Goal: Task Accomplishment & Management: Manage account settings

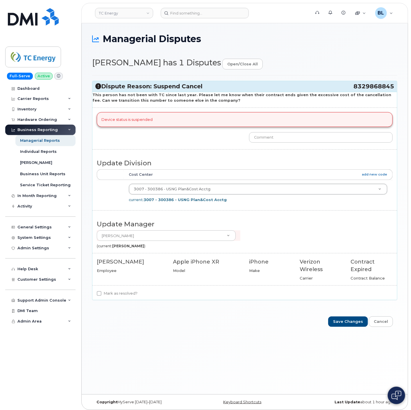
drag, startPoint x: 338, startPoint y: 87, endPoint x: 393, endPoint y: 88, distance: 54.6
click at [393, 88] on h3 "Dispute Reason: Suspend Cancel 8329868845" at bounding box center [244, 86] width 298 height 8
copy h3 "8329868845"
click at [181, 12] on input at bounding box center [205, 13] width 88 height 10
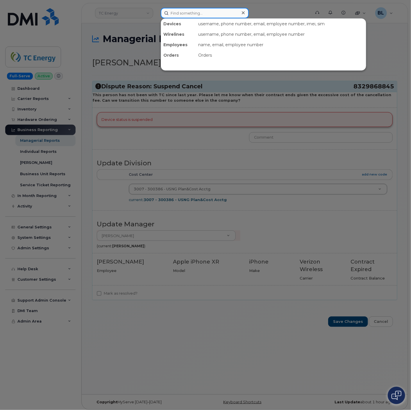
paste input "8329868845"
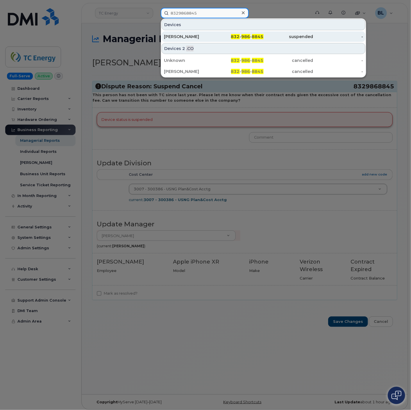
type input "8329868845"
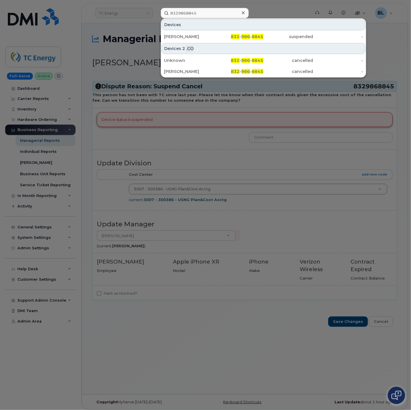
click at [280, 130] on div at bounding box center [205, 205] width 411 height 410
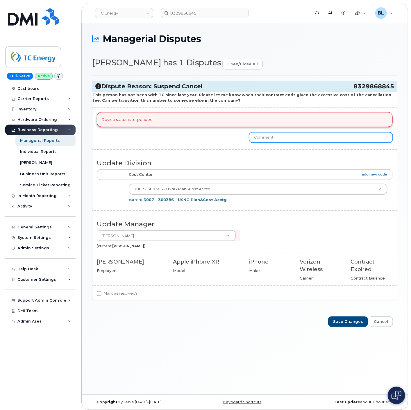
click at [274, 139] on input "text" at bounding box center [320, 137] width 143 height 10
type input "Contract balance of $470.00. If you have this device in hand you can provide th…"
click at [117, 293] on label "Mark as resolved?" at bounding box center [117, 293] width 41 height 7
click at [101, 293] on input "Mark as resolved?" at bounding box center [99, 293] width 5 height 5
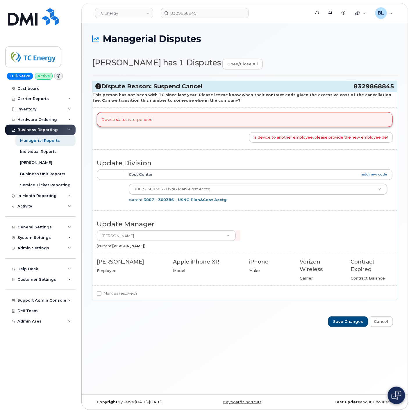
checkbox input "true"
click at [355, 321] on input "Save Changes" at bounding box center [348, 321] width 40 height 11
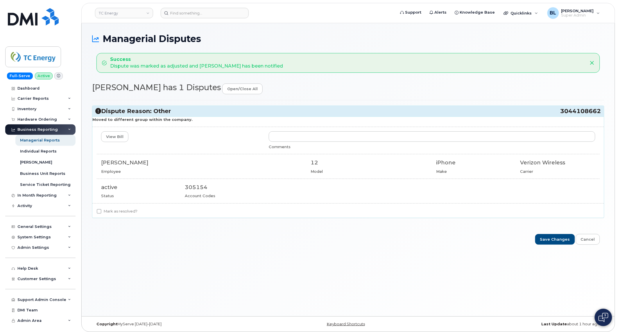
click at [215, 20] on header "TC Energy Support Alerts Knowledge Base Quicklinks Suspend / Cancel Device Chan…" at bounding box center [347, 13] width 533 height 20
click at [221, 19] on header "TC Energy Support Alerts Knowledge Base Quicklinks Suspend / Cancel Device Chan…" at bounding box center [347, 13] width 533 height 20
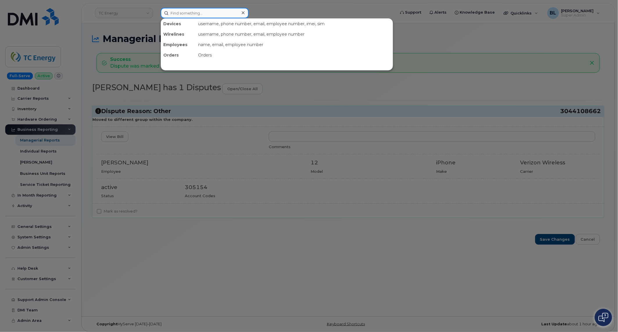
click at [226, 13] on input at bounding box center [205, 13] width 88 height 10
paste input "5878398943"
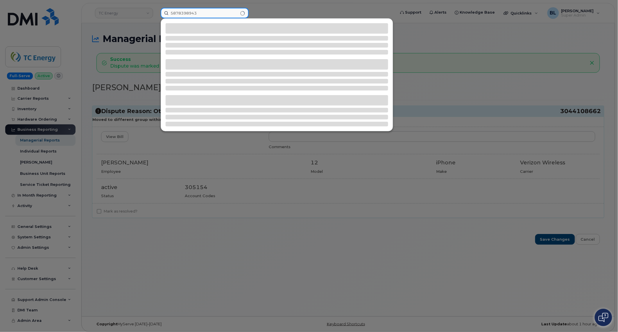
type input "5878398943"
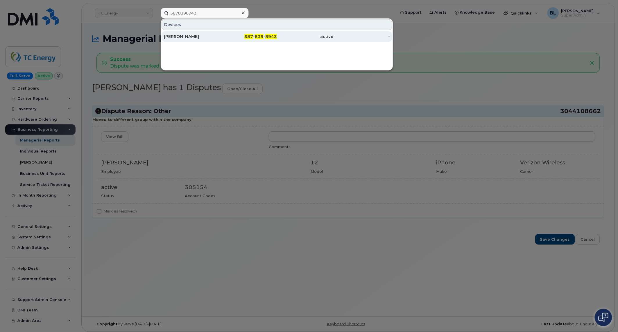
click at [262, 36] on span "839" at bounding box center [259, 36] width 9 height 5
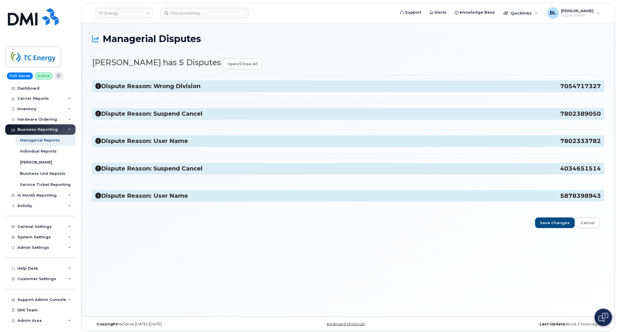
click at [228, 89] on h3 "Dispute Reason: Wrong Division 7054717327" at bounding box center [347, 86] width 505 height 8
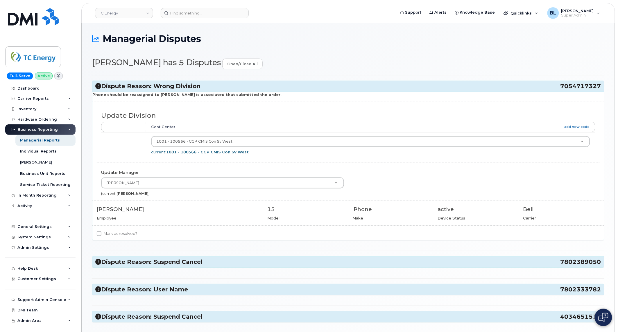
drag, startPoint x: 556, startPoint y: 85, endPoint x: 600, endPoint y: 89, distance: 44.0
click at [600, 89] on h3 "Dispute Reason: Wrong Division 7054717327" at bounding box center [347, 86] width 505 height 8
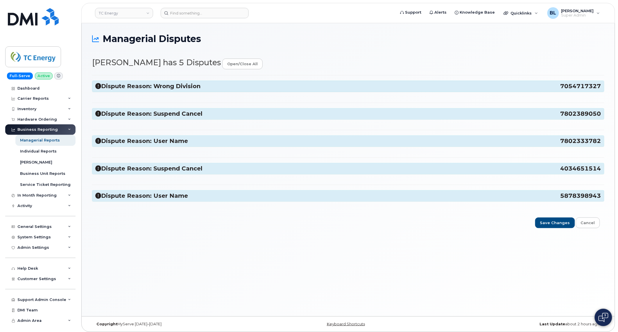
copy h3 "7054717327"
click at [228, 13] on input at bounding box center [205, 13] width 88 height 10
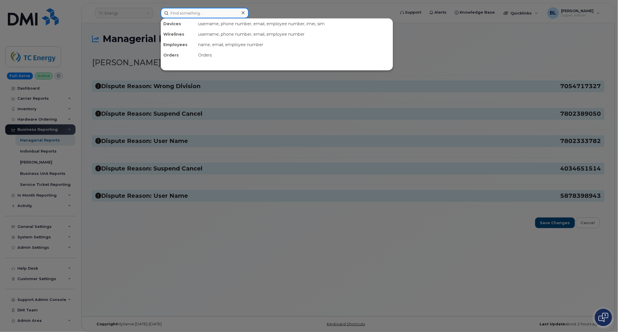
paste input "7054717327"
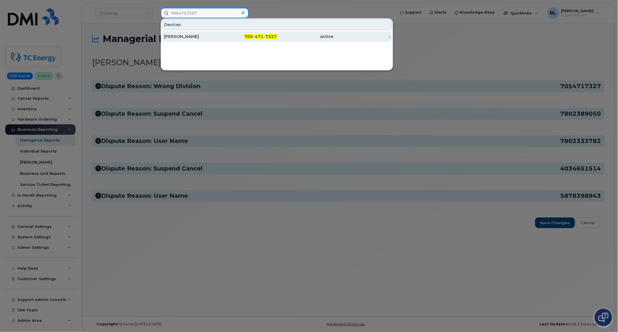
type input "7054717327"
click at [277, 39] on div "705 - 471 - 7327" at bounding box center [305, 36] width 57 height 10
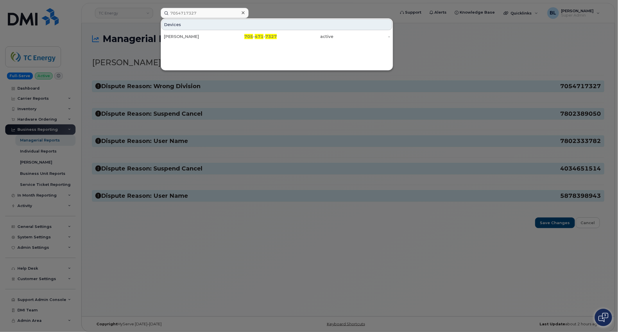
click at [150, 85] on div at bounding box center [309, 166] width 618 height 332
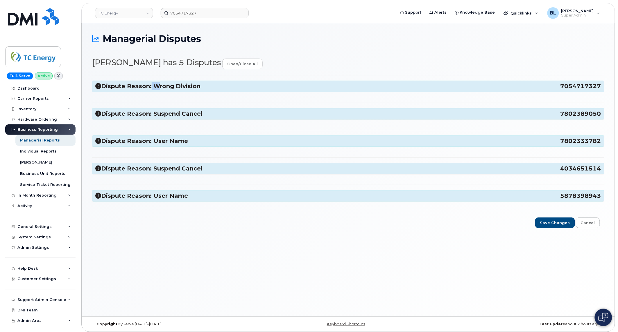
click at [150, 85] on h3 "Dispute Reason: Wrong Division 7054717327" at bounding box center [347, 86] width 505 height 8
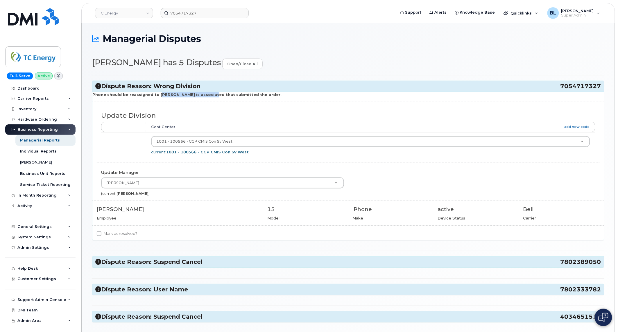
drag, startPoint x: 155, startPoint y: 94, endPoint x: 205, endPoint y: 96, distance: 50.3
click at [205, 96] on strong "Phone should be reassigned to [PERSON_NAME] is associated that submitted the or…" at bounding box center [186, 94] width 189 height 5
copy strong "[PERSON_NAME]"
click at [120, 234] on label "Mark as resolved?" at bounding box center [117, 234] width 41 height 7
click at [101, 234] on input "Mark as resolved?" at bounding box center [99, 234] width 5 height 5
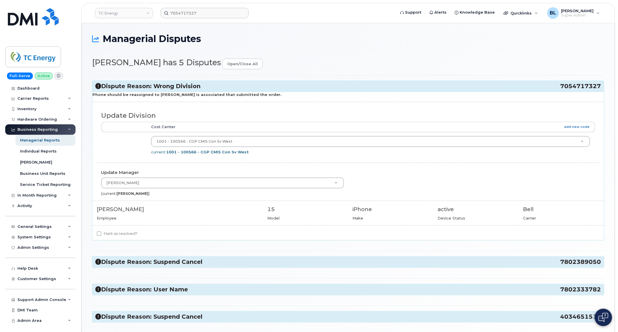
checkbox input "true"
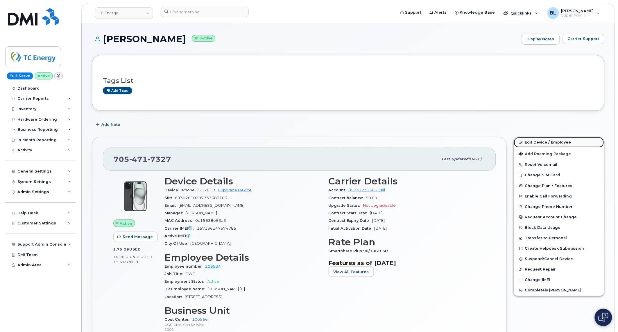
drag, startPoint x: 554, startPoint y: 147, endPoint x: 550, endPoint y: 145, distance: 4.4
click at [550, 145] on link "Edit Device / Employee" at bounding box center [559, 142] width 90 height 10
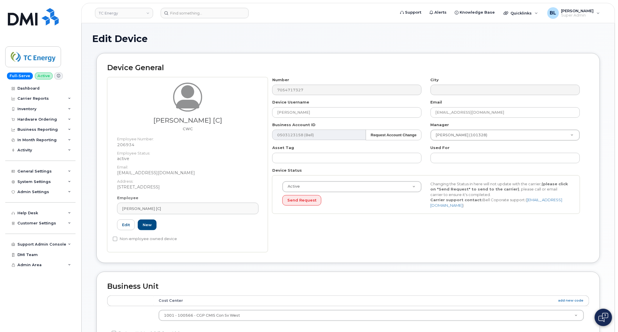
click at [223, 201] on div "Employee Alyssa Lapointe [C] Type first three symbols or more 206934 Edit New" at bounding box center [188, 215] width 150 height 40
click at [225, 208] on div "Alyssa Lapointe [C]" at bounding box center [188, 209] width 132 height 6
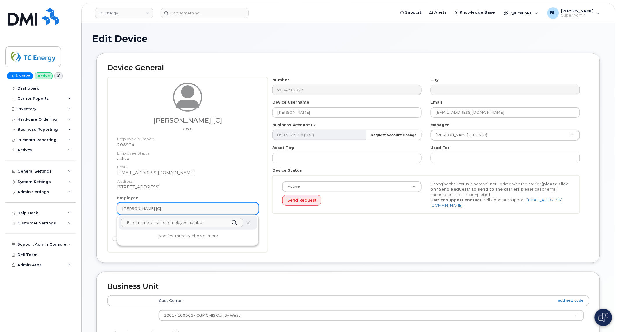
paste input "[PERSON_NAME]"
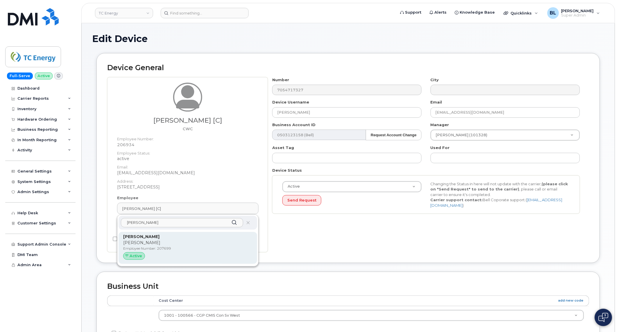
type input "[PERSON_NAME]"
click at [187, 240] on p "[PERSON_NAME]" at bounding box center [187, 237] width 129 height 6
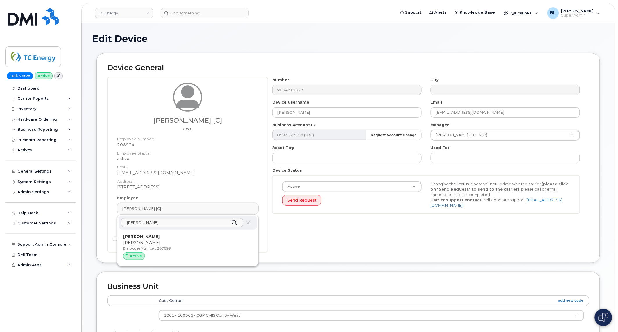
type input "207699"
type input "[PERSON_NAME]"
type input "m_hocevar-lavigne@tcenergy.com"
type input "4119978"
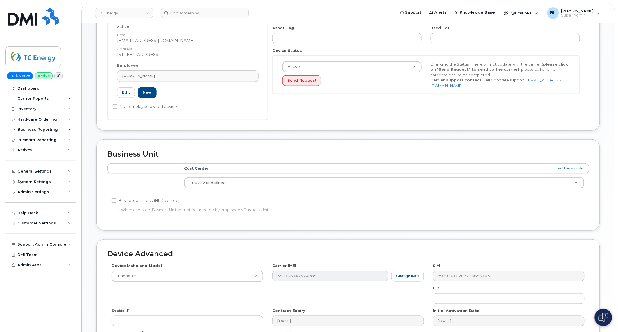
scroll to position [201, 0]
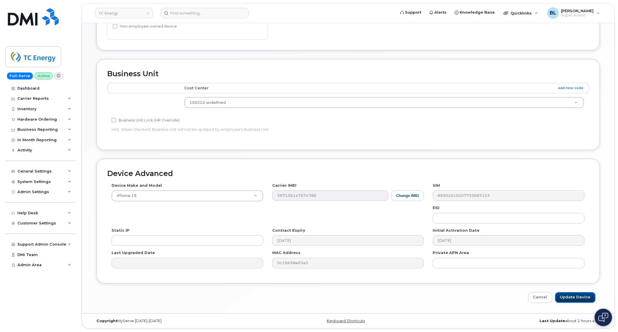
drag, startPoint x: 565, startPoint y: 298, endPoint x: 271, endPoint y: 81, distance: 366.2
click at [578, 295] on input "Update Device" at bounding box center [575, 298] width 40 height 11
type input "Saving..."
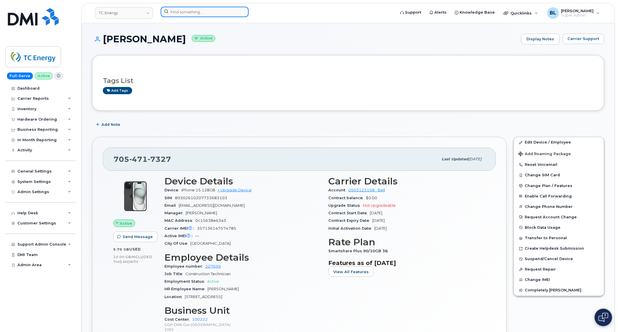
click at [224, 9] on input at bounding box center [205, 12] width 88 height 10
paste input "7802333782"
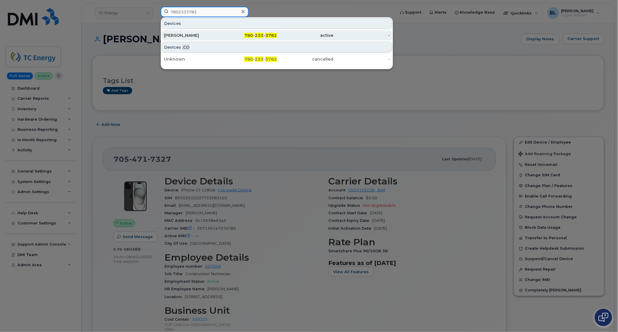
type input "7802333782"
click at [277, 30] on div "780 - 233 - 3782" at bounding box center [305, 35] width 57 height 10
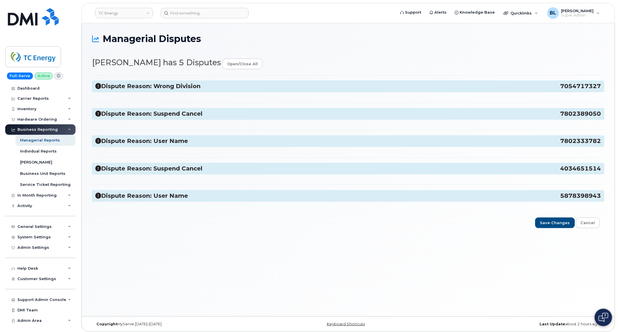
drag, startPoint x: 176, startPoint y: 88, endPoint x: 180, endPoint y: 85, distance: 4.9
click at [180, 85] on h3 "Dispute Reason: Wrong Division 7054717327" at bounding box center [347, 86] width 505 height 8
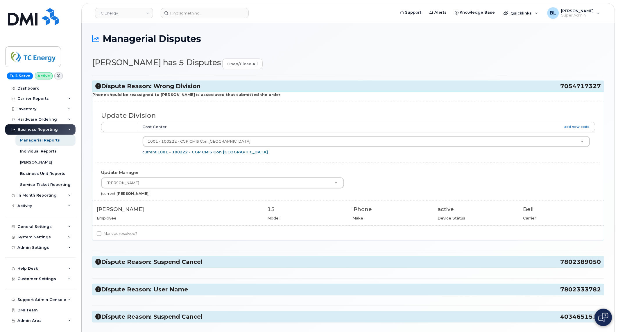
click at [124, 236] on label "Mark as resolved?" at bounding box center [117, 234] width 41 height 7
click at [101, 236] on input "Mark as resolved?" at bounding box center [99, 234] width 5 height 5
checkbox input "true"
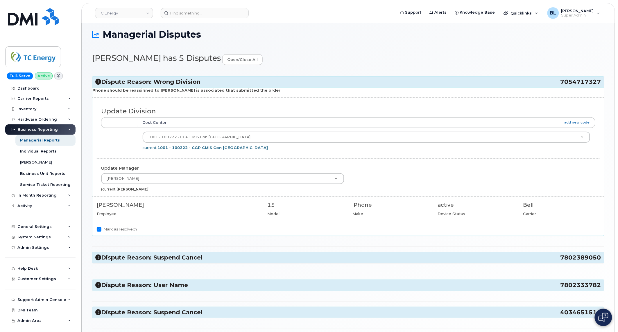
scroll to position [74, 0]
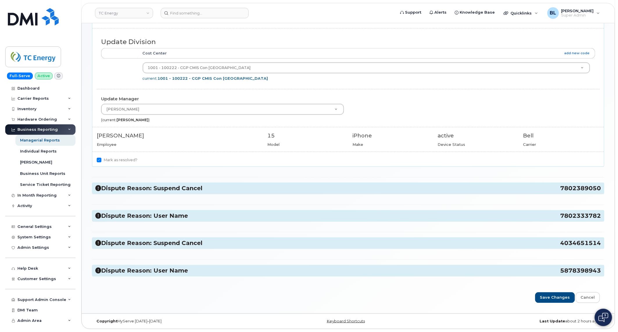
click at [227, 181] on div "Dispute Reason: Wrong Division 7054717327 Phone should be reassigned to Mitchel…" at bounding box center [348, 141] width 512 height 280
click at [228, 190] on h3 "Dispute Reason: Suspend Cancel 7802389050" at bounding box center [347, 189] width 505 height 8
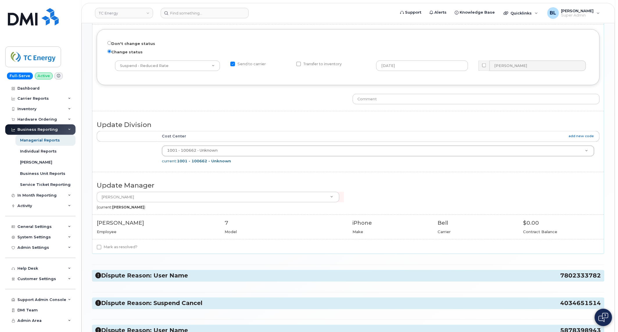
scroll to position [254, 0]
click at [124, 248] on label "Mark as resolved?" at bounding box center [117, 246] width 41 height 7
click at [101, 248] on input "Mark as resolved?" at bounding box center [99, 246] width 5 height 5
checkbox input "true"
click at [196, 279] on h3 "Dispute Reason: User Name 7802333782" at bounding box center [347, 275] width 505 height 8
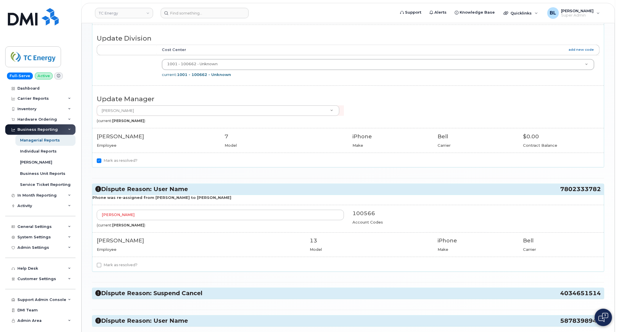
scroll to position [340, 0]
click at [114, 267] on label "Mark as resolved?" at bounding box center [117, 265] width 41 height 7
click at [101, 267] on input "Mark as resolved?" at bounding box center [99, 265] width 5 height 5
checkbox input "true"
drag, startPoint x: 556, startPoint y: 193, endPoint x: 599, endPoint y: 192, distance: 43.3
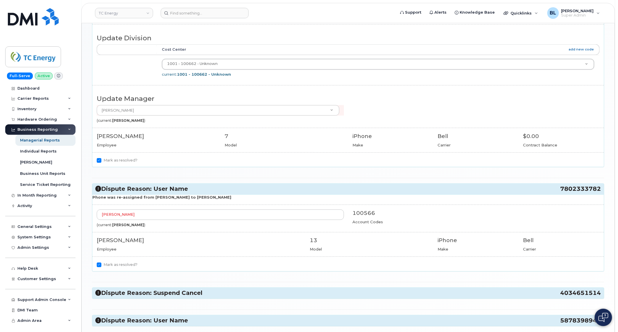
click at [599, 192] on h3 "Dispute Reason: User Name 7802333782" at bounding box center [347, 190] width 505 height 8
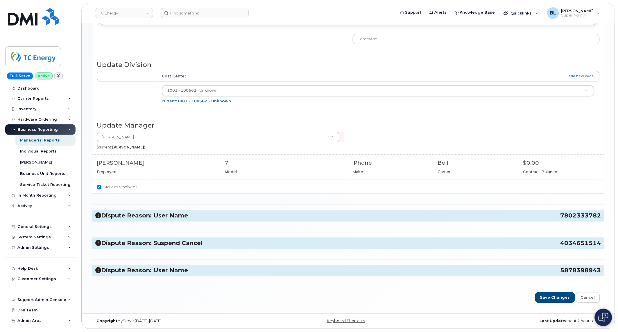
copy h3 "7802333782"
click at [556, 299] on input "Save Changes" at bounding box center [555, 298] width 40 height 11
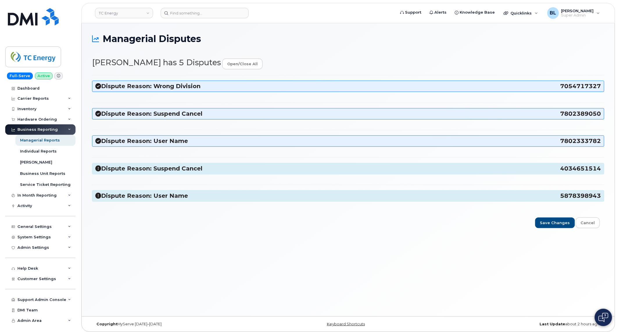
click at [192, 171] on h3 "Dispute Reason: Suspend Cancel 4034651514" at bounding box center [347, 169] width 505 height 8
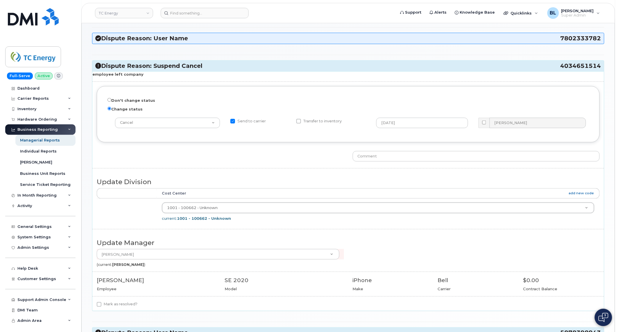
scroll to position [103, 0]
click at [112, 314] on div "Dispute Reason: Wrong Division 7054717327 Phone should be reassigned to Mitchel…" at bounding box center [348, 158] width 512 height 372
click at [118, 307] on label "Mark as resolved?" at bounding box center [117, 304] width 41 height 7
click at [101, 307] on input "Mark as resolved?" at bounding box center [99, 304] width 5 height 5
checkbox input "true"
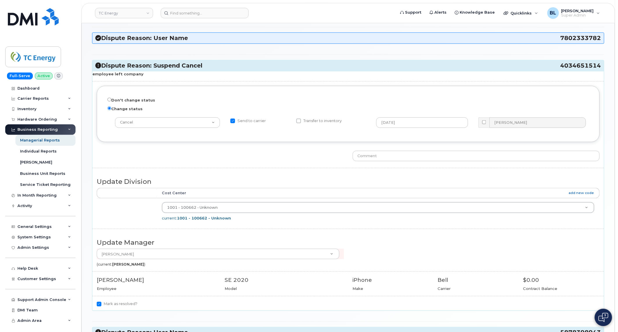
scroll to position [166, 0]
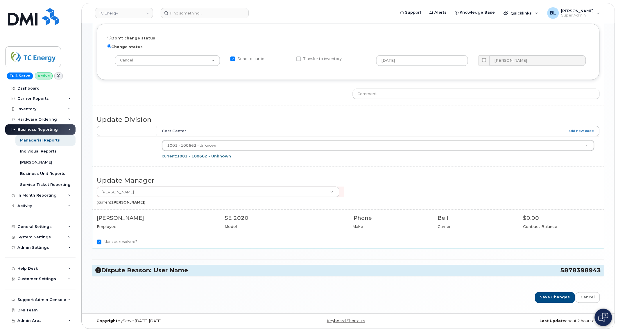
click at [228, 278] on div "Dispute Reason: Wrong Division 7054717327 Phone should be reassigned to Mitchel…" at bounding box center [348, 96] width 512 height 372
click at [234, 268] on h3 "Dispute Reason: User Name 5878398943" at bounding box center [347, 271] width 505 height 8
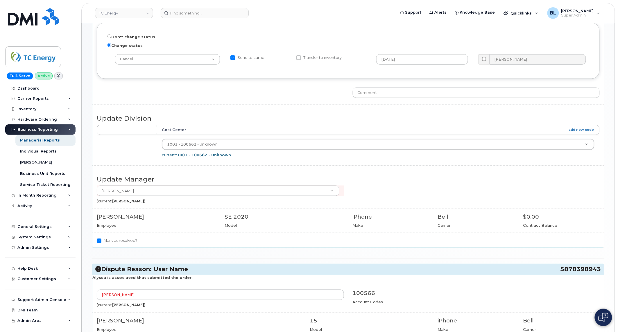
scroll to position [243, 0]
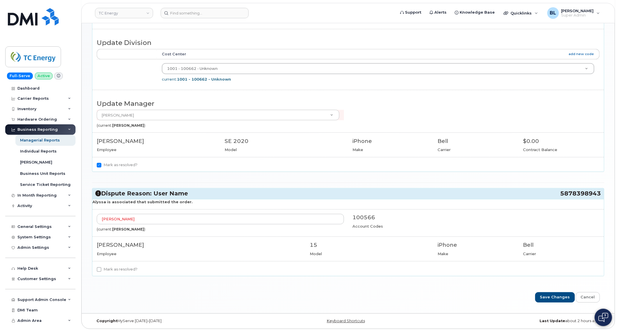
click at [117, 270] on label "Mark as resolved?" at bounding box center [117, 270] width 41 height 7
click at [101, 270] on input "Mark as resolved?" at bounding box center [99, 270] width 5 height 5
checkbox input "true"
drag, startPoint x: 546, startPoint y: 198, endPoint x: 601, endPoint y: 193, distance: 55.0
click at [601, 193] on div "Dispute Reason: User Name 5878398943" at bounding box center [347, 194] width 511 height 11
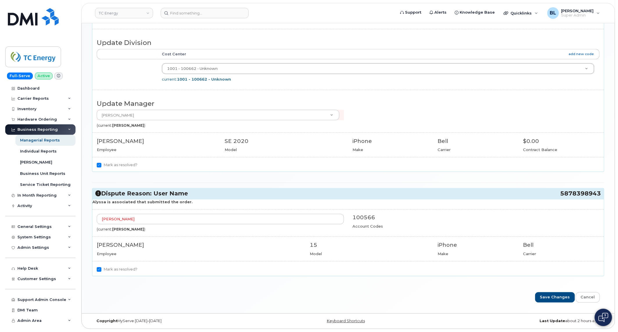
drag, startPoint x: 553, startPoint y: 195, endPoint x: 601, endPoint y: 196, distance: 48.2
click at [601, 196] on div "Dispute Reason: User Name 5878398943" at bounding box center [347, 194] width 511 height 11
drag, startPoint x: 556, startPoint y: 196, endPoint x: 600, endPoint y: 198, distance: 44.2
click at [600, 198] on h3 "Dispute Reason: User Name 5878398943" at bounding box center [347, 194] width 505 height 8
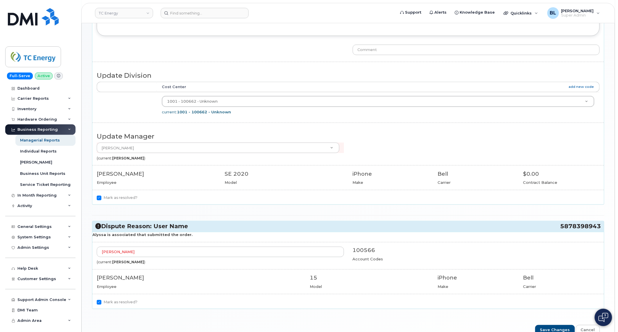
copy h3 "5878398943"
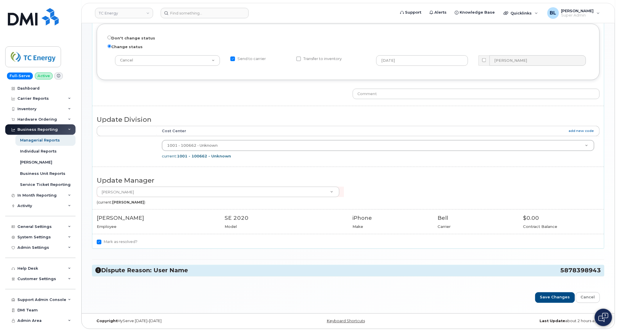
scroll to position [166, 0]
click at [574, 298] on input "Save Changes" at bounding box center [555, 298] width 40 height 11
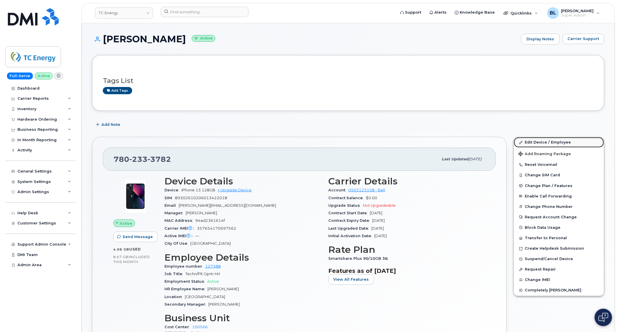
click at [550, 141] on link "Edit Device / Employee" at bounding box center [559, 142] width 90 height 10
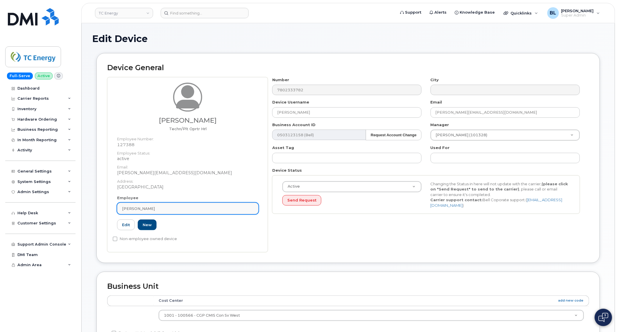
click at [198, 210] on div "Jason Hewison" at bounding box center [188, 209] width 132 height 6
paste input "7802333782"
type input "7802333782"
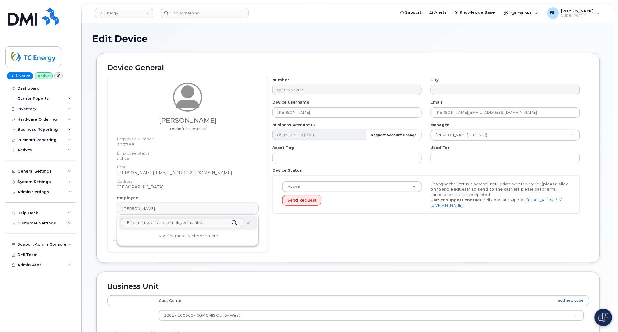
click at [321, 105] on div "Device Username Zachary Moody" at bounding box center [347, 109] width 158 height 18
click at [321, 106] on div "Device Username Zachary Moody" at bounding box center [347, 109] width 158 height 18
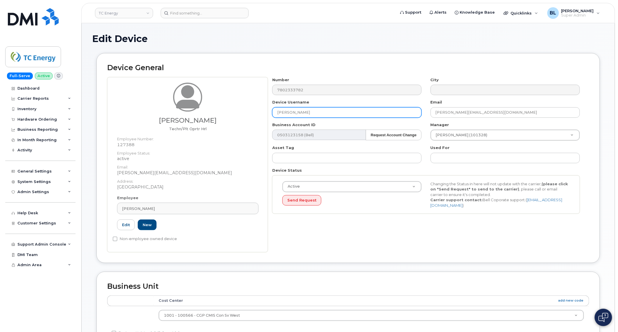
click at [321, 114] on input "Zachary Moody" at bounding box center [346, 112] width 149 height 10
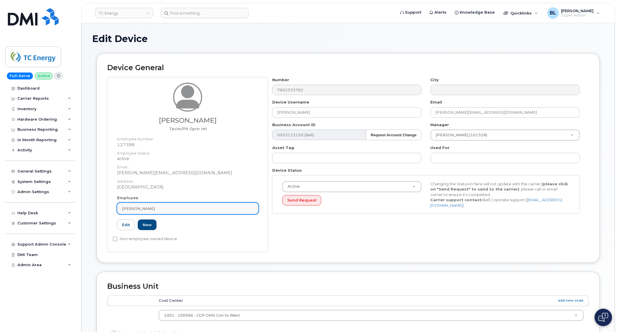
click at [195, 213] on link "Jason Hewison" at bounding box center [187, 209] width 141 height 12
paste input "Zachary Moody"
type input "Zachary Moody"
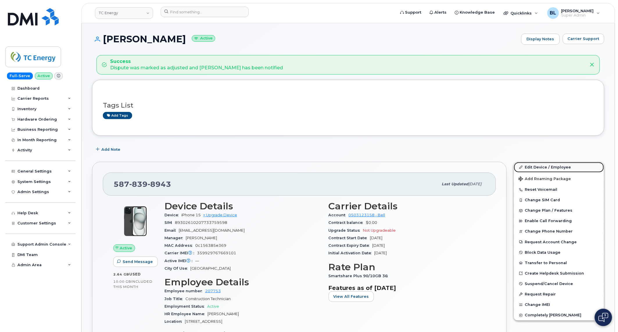
click at [532, 165] on link "Edit Device / Employee" at bounding box center [559, 167] width 90 height 10
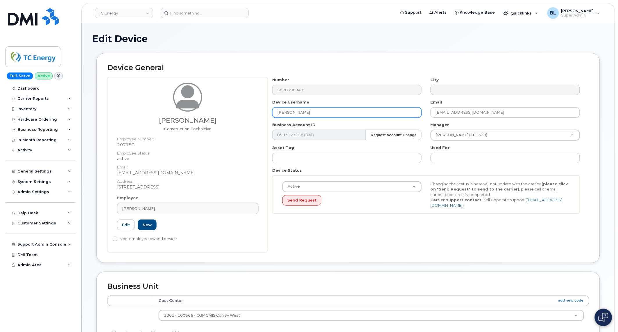
drag, startPoint x: 310, startPoint y: 111, endPoint x: 233, endPoint y: 113, distance: 76.9
click at [233, 113] on div "[PERSON_NAME] Construction Technician Employee Number: 207753 Employee Status: …" at bounding box center [348, 164] width 482 height 175
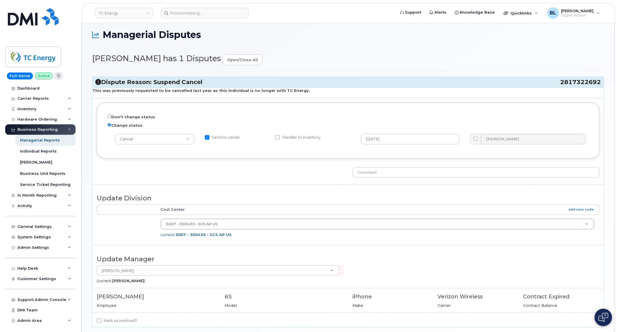
scroll to position [39, 0]
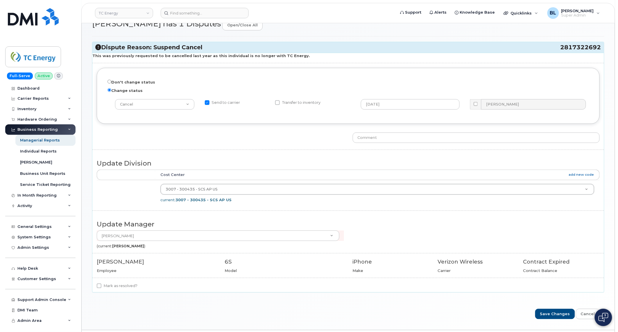
click at [122, 296] on div "Dispute Reason: Suspend Cancel 2817322692 This was previously requested to be c…" at bounding box center [348, 167] width 512 height 262
click at [122, 288] on label "Mark as resolved?" at bounding box center [117, 286] width 41 height 7
click at [101, 288] on input "Mark as resolved?" at bounding box center [99, 286] width 5 height 5
checkbox input "true"
click at [375, 144] on div at bounding box center [476, 139] width 256 height 13
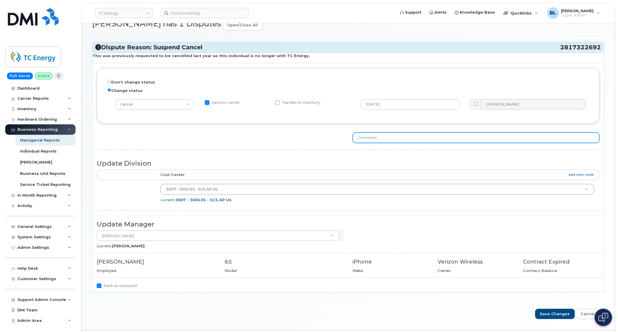
click at [377, 141] on input "text" at bounding box center [475, 138] width 247 height 10
type input "Cancellation is resubmitted"
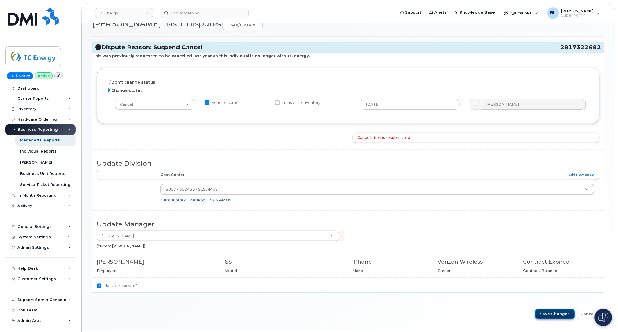
click at [550, 299] on input "Save Changes" at bounding box center [555, 314] width 40 height 11
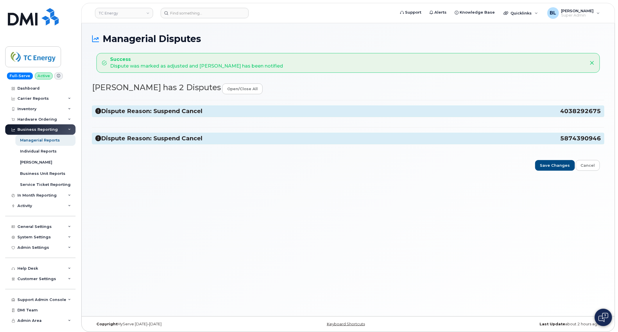
click at [172, 117] on div "Dispute Reason: Suspend Cancel 4038292675 Don't change status Change status -- …" at bounding box center [348, 125] width 512 height 50
click at [180, 114] on h3 "Dispute Reason: Suspend Cancel 4038292675" at bounding box center [347, 111] width 505 height 8
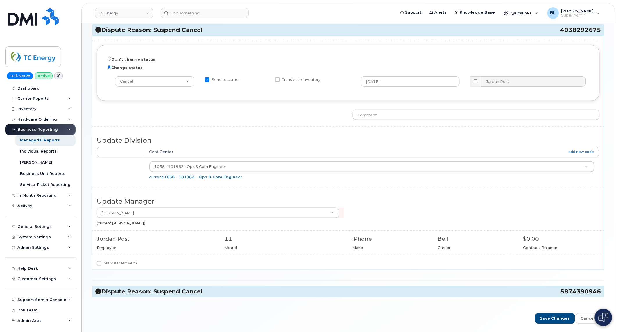
scroll to position [103, 0]
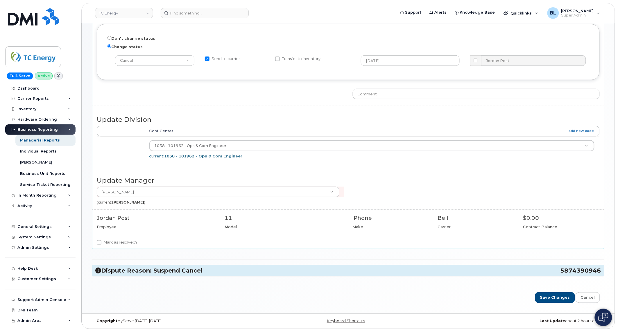
click at [206, 271] on h3 "Dispute Reason: Suspend Cancel 5874390946" at bounding box center [347, 271] width 505 height 8
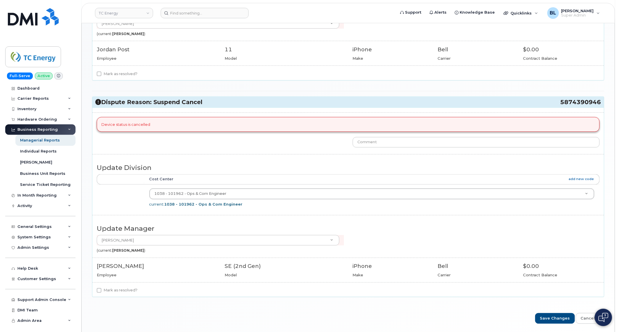
scroll to position [271, 0]
click at [111, 285] on div "Device status is cancelled Update Division Accounting Categories Rules Cost Cen…" at bounding box center [347, 202] width 511 height 190
click at [118, 294] on label "Mark as resolved?" at bounding box center [117, 290] width 41 height 7
click at [101, 293] on input "Mark as resolved?" at bounding box center [99, 290] width 5 height 5
checkbox input "true"
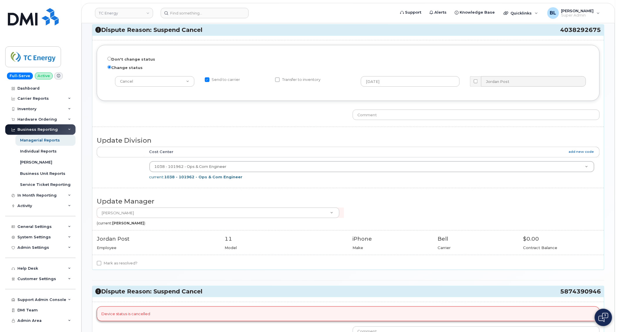
scroll to position [78, 0]
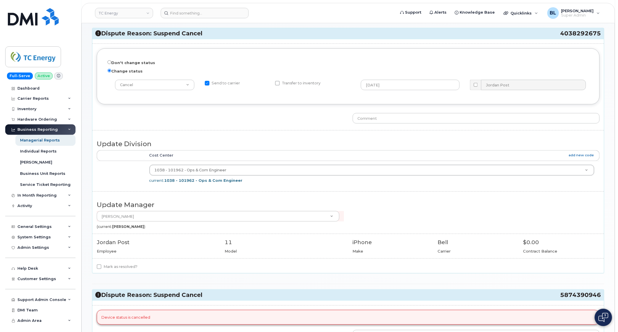
click at [117, 266] on label "Mark as resolved?" at bounding box center [117, 267] width 41 height 7
click at [101, 266] on input "Mark as resolved?" at bounding box center [99, 267] width 5 height 5
checkbox input "true"
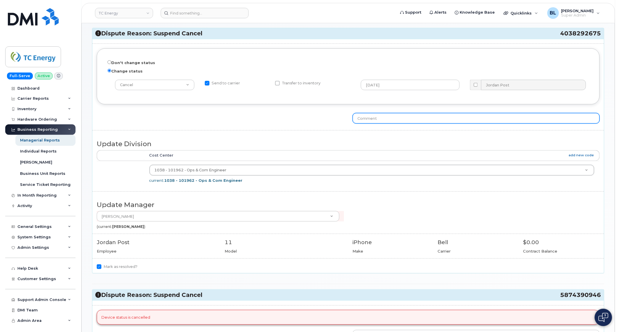
click at [374, 122] on input "text" at bounding box center [475, 118] width 247 height 10
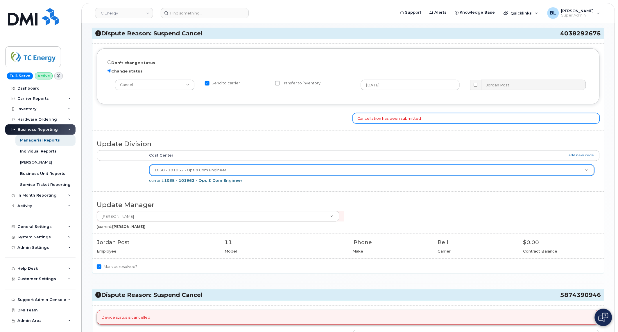
scroll to position [293, 0]
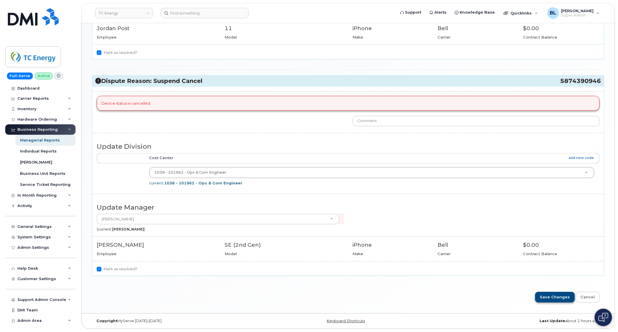
type input "Cancellation has been submitted"
click at [554, 295] on input "Save Changes" at bounding box center [555, 297] width 40 height 11
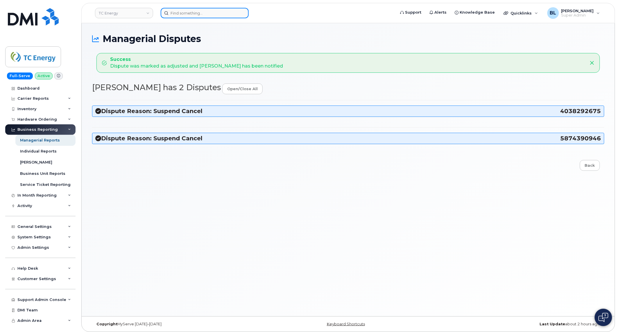
click at [205, 8] on input at bounding box center [205, 13] width 88 height 10
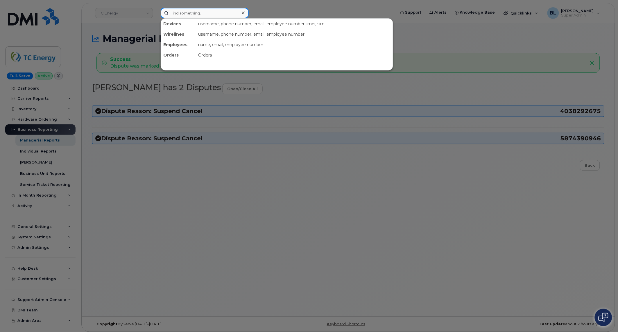
paste input "4038313178"
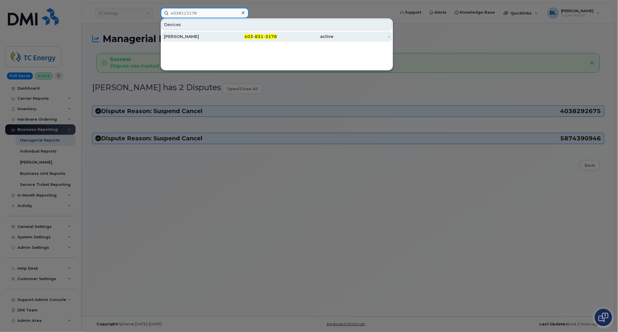
type input "4038313178"
click at [219, 35] on div "[PERSON_NAME]" at bounding box center [192, 37] width 57 height 6
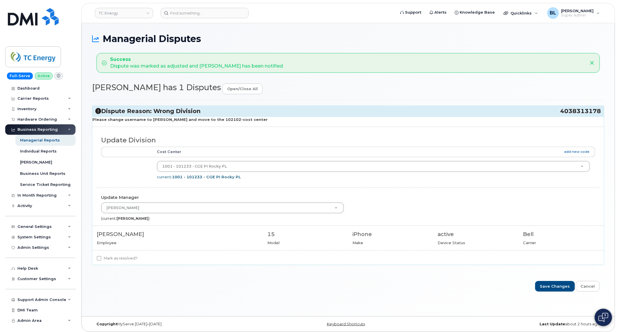
drag, startPoint x: 549, startPoint y: 114, endPoint x: 600, endPoint y: 116, distance: 51.1
click at [600, 116] on div "Dispute Reason: Wrong Division 4038313178" at bounding box center [347, 111] width 511 height 11
copy h3 "4038313178"
drag, startPoint x: 148, startPoint y: 121, endPoint x: 177, endPoint y: 121, distance: 28.7
click at [177, 121] on strong "Please change username to James Connoy and move to the 102102-cost center" at bounding box center [179, 119] width 175 height 5
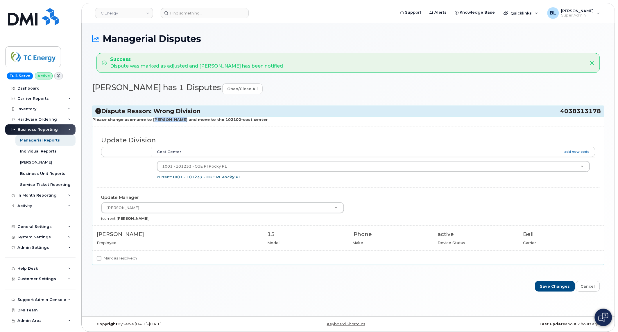
copy strong "James Connoy"
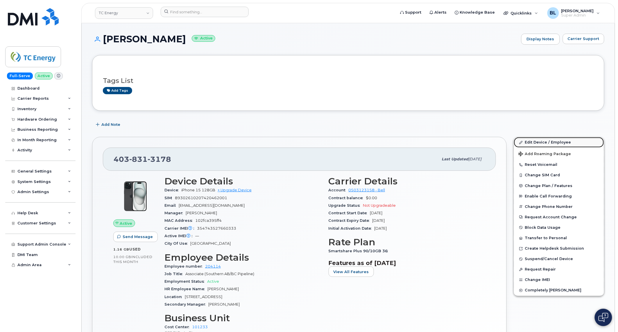
click at [547, 139] on link "Edit Device / Employee" at bounding box center [559, 142] width 90 height 10
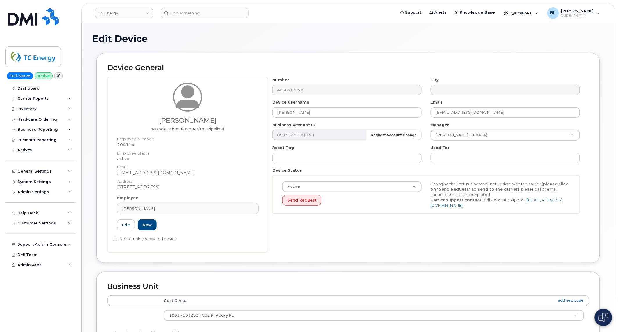
click at [178, 196] on div "Employee [PERSON_NAME] Type first three symbols or more 204114 Edit New" at bounding box center [188, 215] width 150 height 40
click at [180, 208] on div "[PERSON_NAME]" at bounding box center [188, 209] width 132 height 6
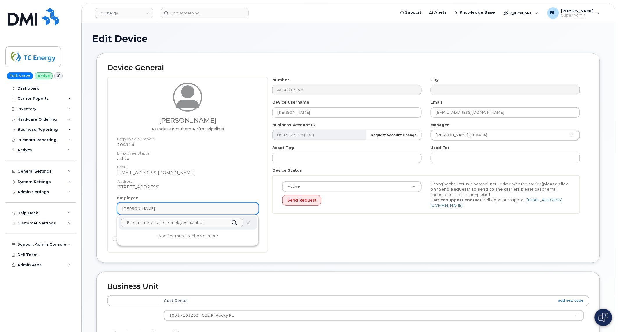
paste input "[PERSON_NAME]"
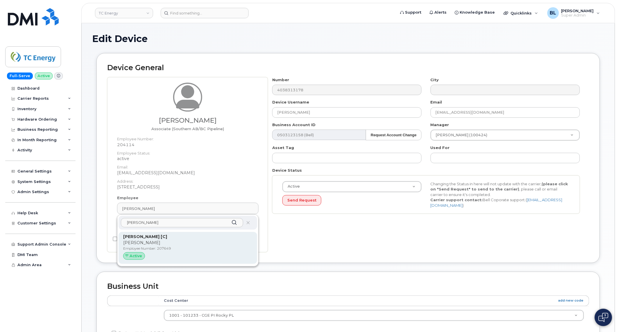
type input "[PERSON_NAME]"
click at [176, 249] on p "Employee Number: 207649" at bounding box center [187, 248] width 129 height 5
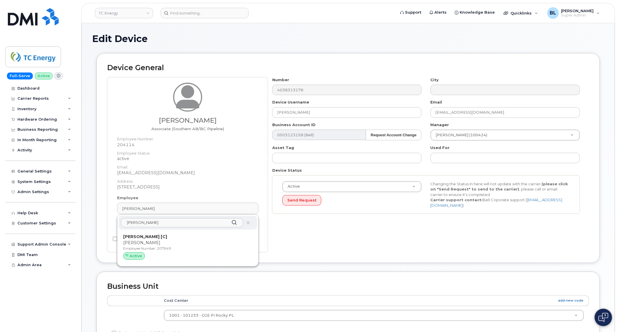
type input "207649"
type input "[PERSON_NAME] [C]"
type input "[PERSON_NAME][EMAIL_ADDRESS][DOMAIN_NAME]"
type input "5892899"
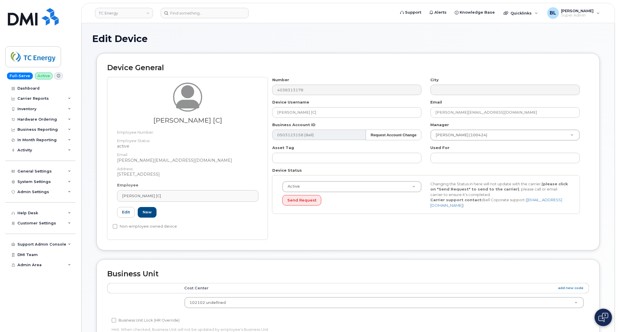
scroll to position [201, 0]
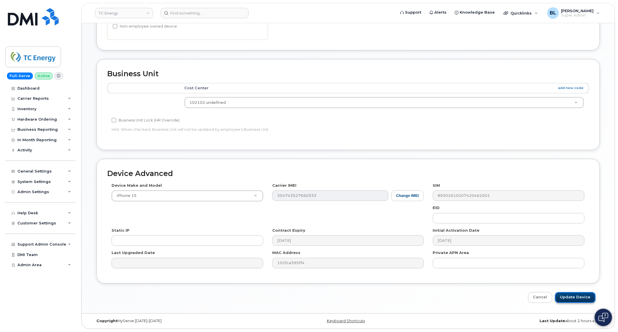
click at [570, 298] on input "Update Device" at bounding box center [575, 298] width 40 height 11
type input "Saving..."
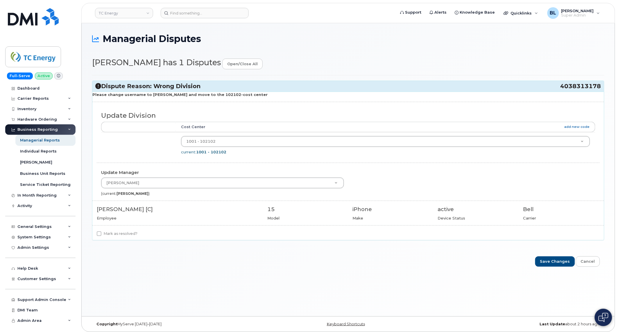
click at [136, 230] on div "Please change username to [PERSON_NAME] and move to the 102102-cost center Upda…" at bounding box center [347, 166] width 511 height 148
click at [129, 232] on label "Mark as resolved?" at bounding box center [117, 234] width 41 height 7
click at [101, 232] on input "Mark as resolved?" at bounding box center [99, 234] width 5 height 5
checkbox input "true"
click at [561, 265] on input "Save Changes" at bounding box center [555, 262] width 40 height 11
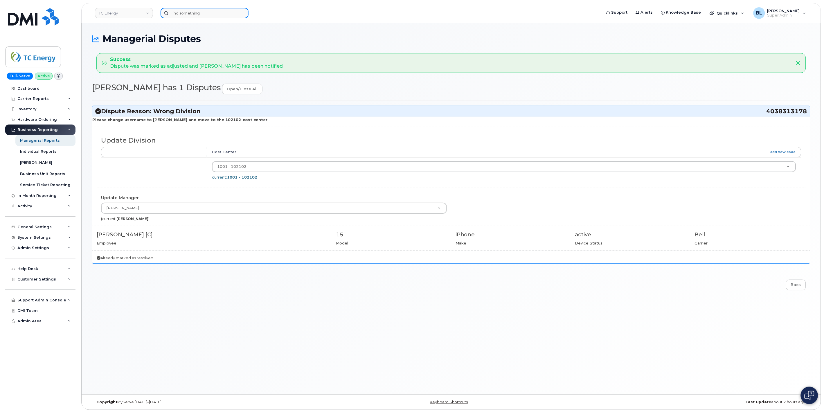
click at [202, 17] on input at bounding box center [205, 13] width 88 height 10
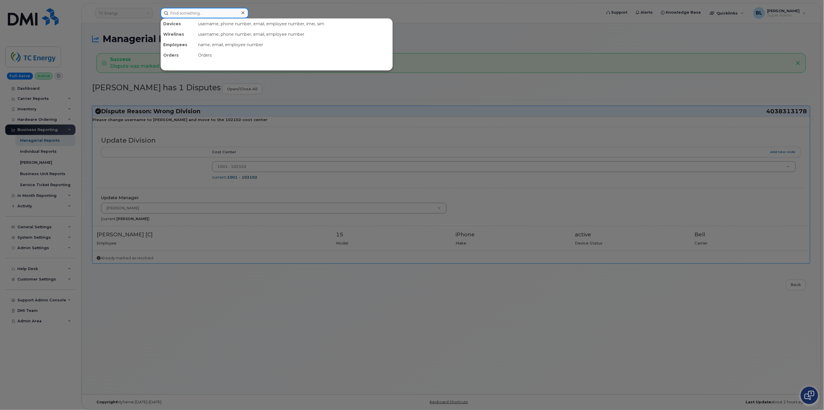
paste input "6104128195"
type input "6104128195"
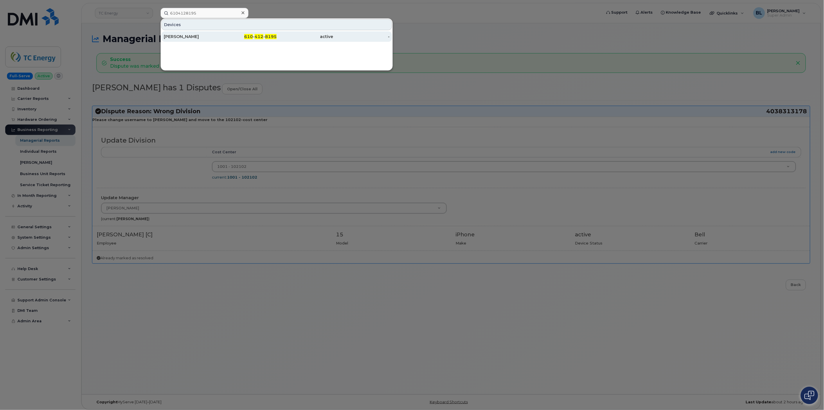
drag, startPoint x: 211, startPoint y: 41, endPoint x: 217, endPoint y: 41, distance: 6.4
click at [220, 41] on div "Robert Douglass" at bounding box center [248, 36] width 57 height 10
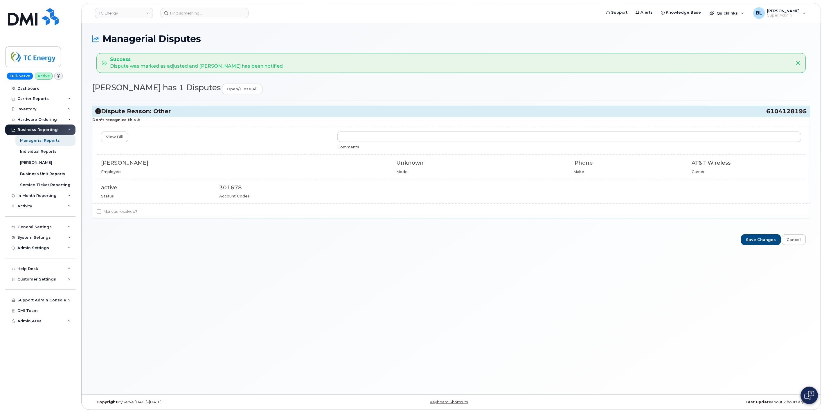
click at [538, 332] on div "Managerial Disputes Success Dispute was marked as adjusted and [PERSON_NAME] ha…" at bounding box center [451, 208] width 739 height 371
drag, startPoint x: 765, startPoint y: 111, endPoint x: 806, endPoint y: 112, distance: 41.2
click at [617, 112] on h3 "Dispute Reason: Other 6104128195" at bounding box center [451, 111] width 712 height 8
copy h3 "6104128195"
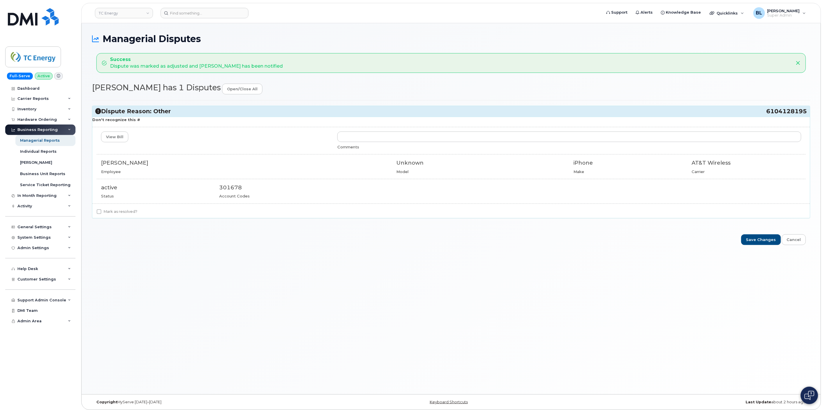
click at [109, 213] on label "Mark as resolved?" at bounding box center [117, 211] width 41 height 7
click at [101, 213] on input "Mark as resolved?" at bounding box center [99, 211] width 5 height 5
checkbox input "true"
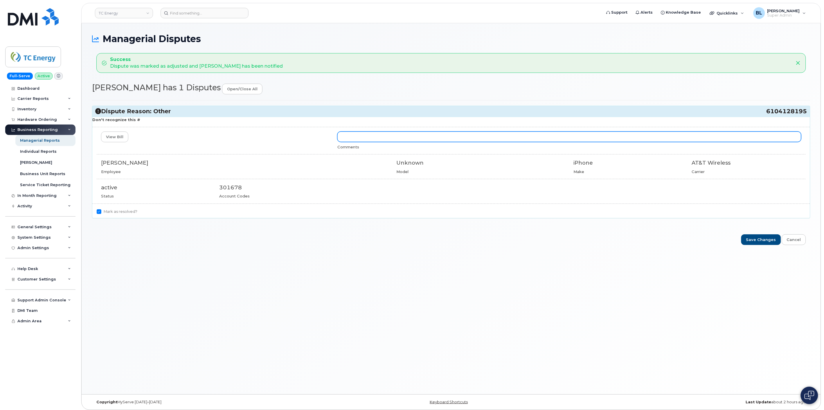
click at [398, 140] on input "text" at bounding box center [569, 137] width 464 height 10
type input "Suspension request has been submitted"
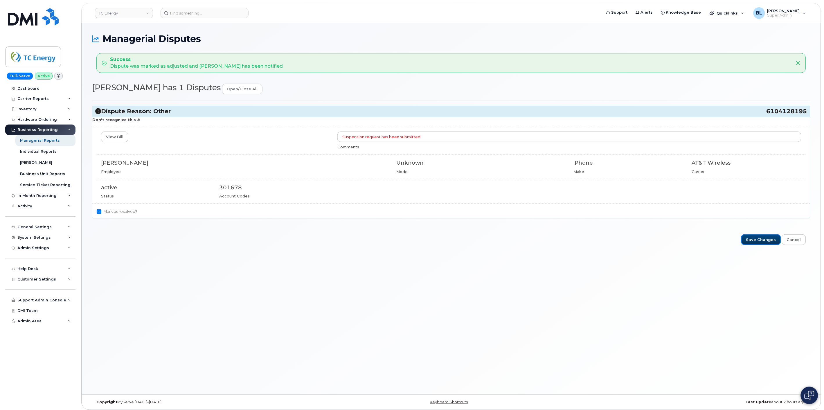
drag, startPoint x: 759, startPoint y: 237, endPoint x: 481, endPoint y: 152, distance: 291.4
click at [617, 237] on input "Save Changes" at bounding box center [761, 239] width 40 height 11
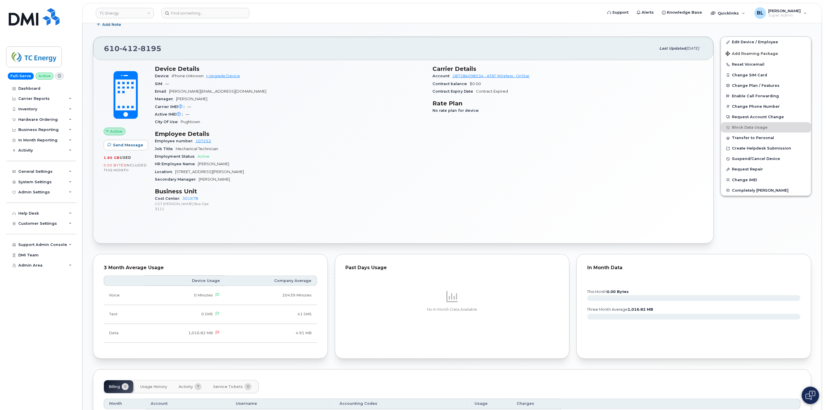
scroll to position [131, 0]
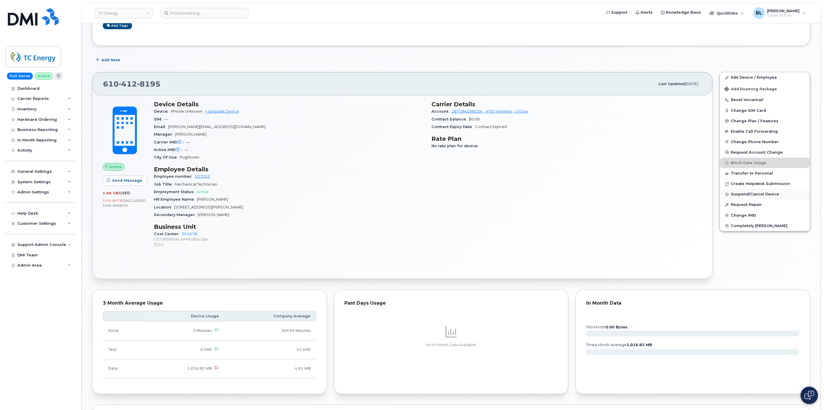
click at [752, 196] on span "Suspend/Cancel Device" at bounding box center [755, 194] width 48 height 4
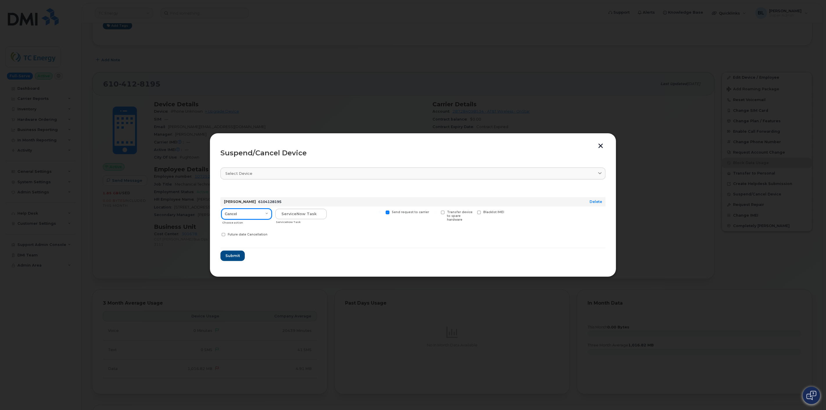
click at [250, 217] on select "Cancel Suspend - Reduced Rate Suspend - Full Rate Suspend - Lost Device/Stolen …" at bounding box center [247, 214] width 50 height 10
select select "[object Object]"
click at [222, 209] on select "Cancel Suspend - Reduced Rate Suspend - Full Rate Suspend - Lost Device/Stolen …" at bounding box center [247, 214] width 50 height 10
click at [316, 210] on input "text" at bounding box center [300, 214] width 51 height 10
click at [302, 217] on input "text" at bounding box center [300, 214] width 51 height 10
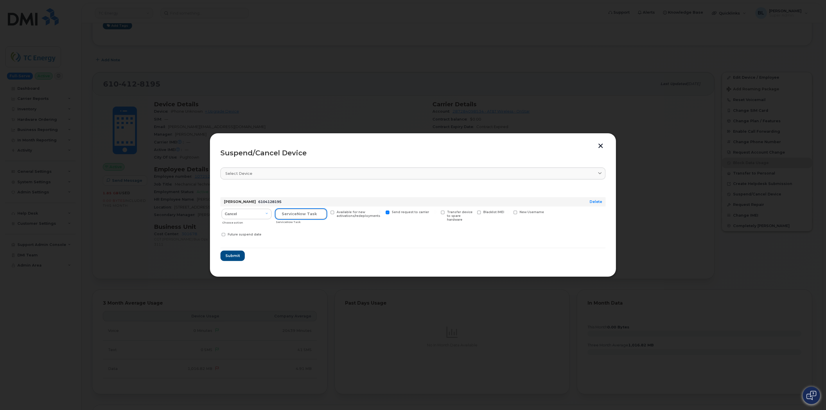
paste input "CS0777944"
type input "CS0777944"
click at [234, 251] on button "Submit" at bounding box center [232, 256] width 24 height 10
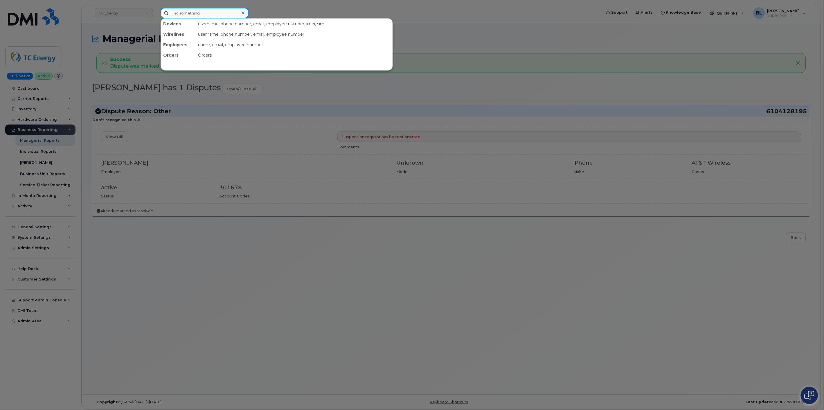
click at [218, 14] on input at bounding box center [205, 13] width 88 height 10
paste input "7472204147"
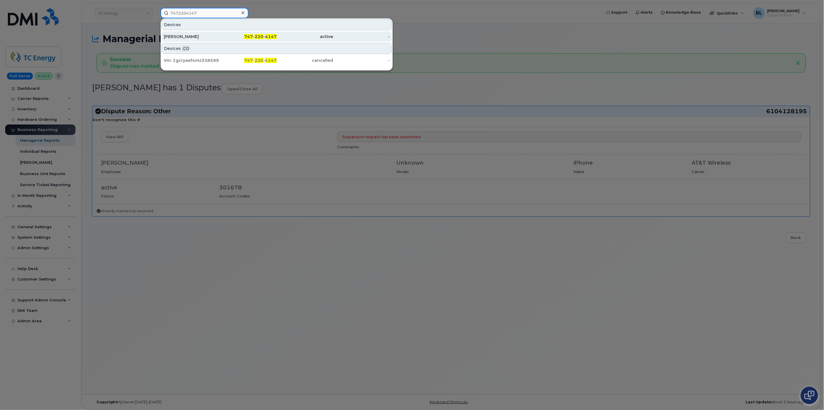
type input "7472204147"
click at [335, 33] on div "-" at bounding box center [361, 36] width 57 height 10
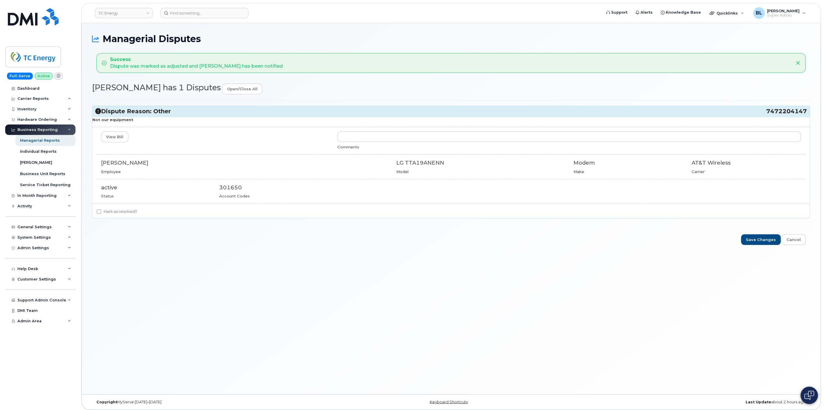
drag, startPoint x: 786, startPoint y: 113, endPoint x: 806, endPoint y: 115, distance: 20.4
click at [806, 115] on h3 "Dispute Reason: Other 7472204147" at bounding box center [451, 111] width 712 height 8
copy h3 "7472204147"
click at [753, 116] on div "Dispute Reason: Other 7472204147" at bounding box center [451, 111] width 718 height 11
drag, startPoint x: 759, startPoint y: 111, endPoint x: 806, endPoint y: 115, distance: 47.8
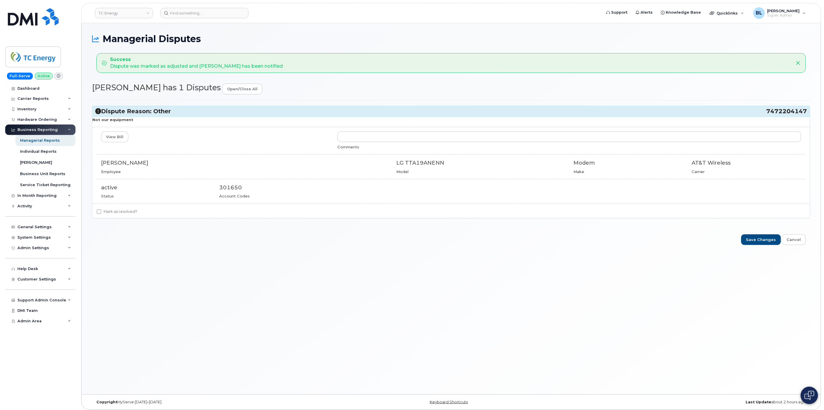
click at [806, 115] on h3 "Dispute Reason: Other 7472204147" at bounding box center [451, 111] width 712 height 8
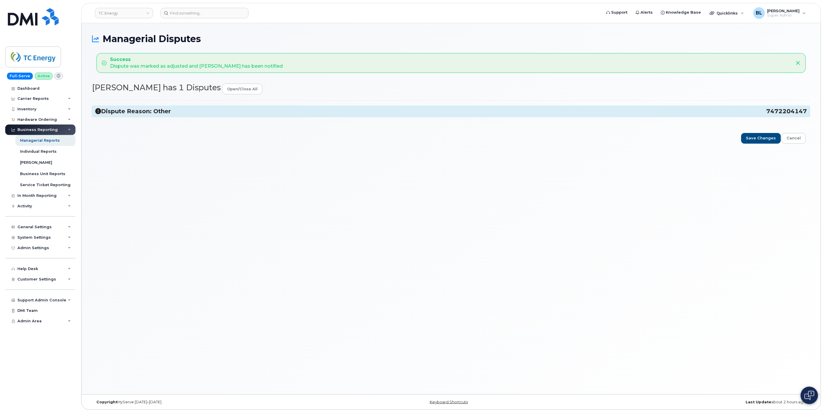
copy h3 "7472204147"
click at [188, 109] on h3 "Dispute Reason: Other 7472204147" at bounding box center [451, 111] width 712 height 8
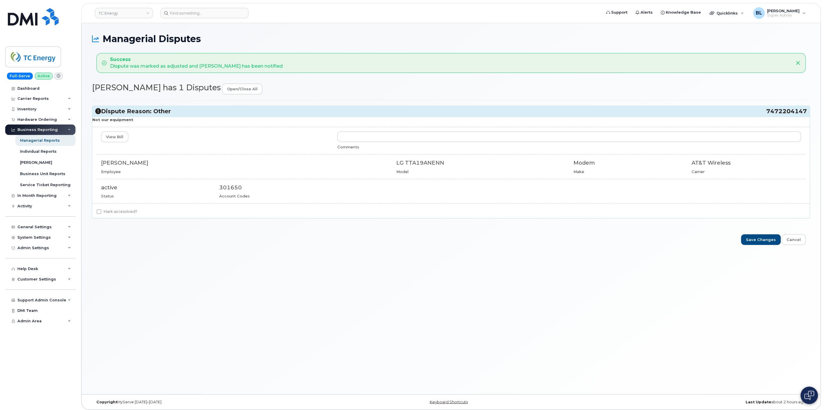
click at [115, 204] on div at bounding box center [451, 204] width 718 height 0
click at [115, 210] on label "Mark as resolved?" at bounding box center [117, 211] width 41 height 7
click at [125, 211] on label "Mark as resolved?" at bounding box center [117, 211] width 41 height 7
click at [101, 211] on input "Mark as resolved?" at bounding box center [99, 211] width 5 height 5
checkbox input "true"
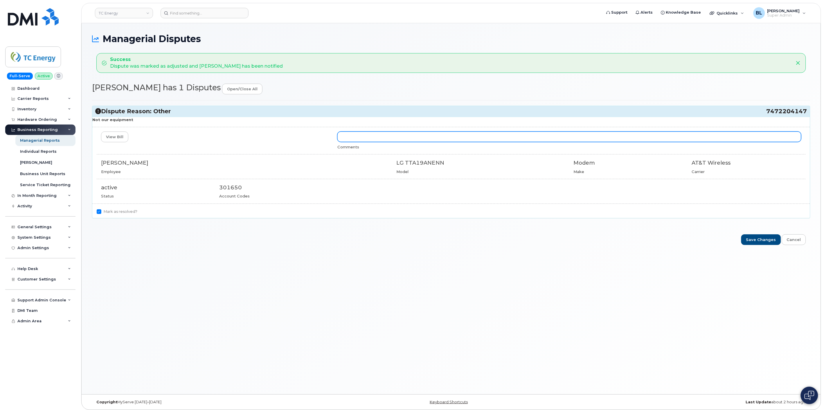
click at [413, 139] on input "text" at bounding box center [569, 137] width 464 height 10
type input "Suspension request sent"
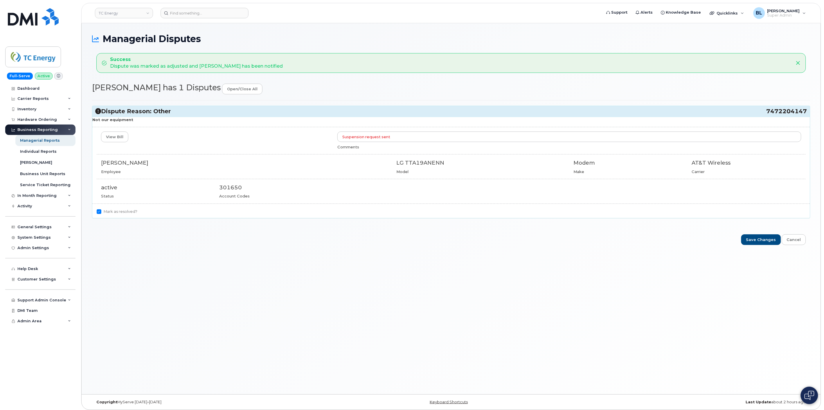
click at [752, 247] on div "Managerial Disputes Success Dispute was marked as adjusted and Shawn Netherly h…" at bounding box center [451, 208] width 739 height 371
click at [756, 241] on input "Save Changes" at bounding box center [761, 239] width 40 height 11
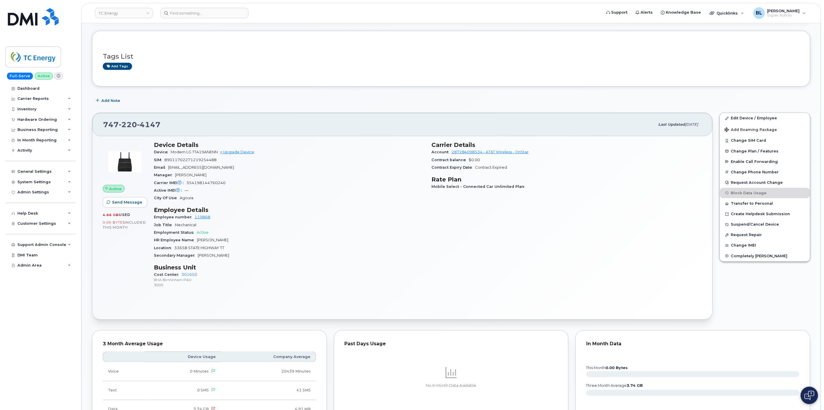
scroll to position [86, 0]
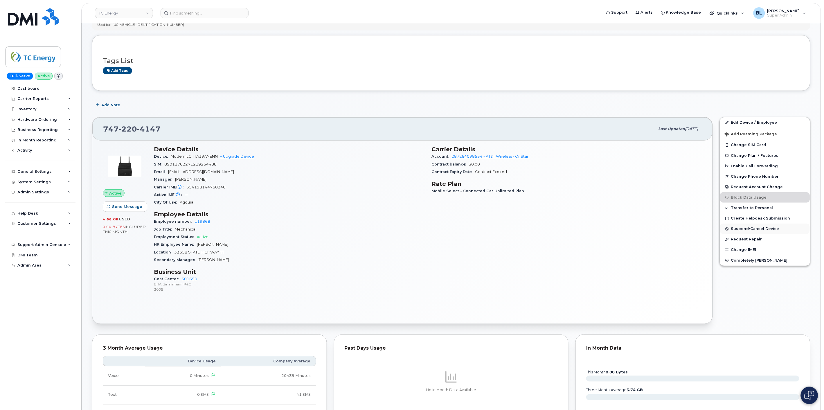
click at [747, 231] on span "Suspend/Cancel Device" at bounding box center [755, 229] width 48 height 4
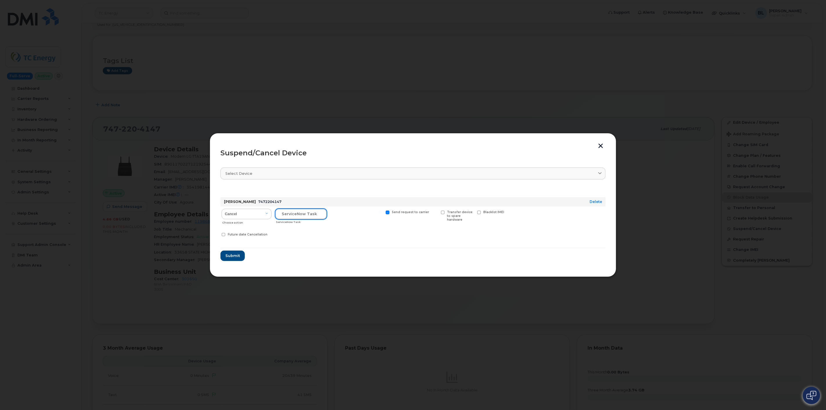
drag, startPoint x: 292, startPoint y: 209, endPoint x: 292, endPoint y: 212, distance: 3.2
click at [292, 209] on input "text" at bounding box center [300, 214] width 51 height 10
paste input "CS0777557"
type input "CS0777557"
click at [250, 211] on select "Cancel Suspend - Reduced Rate Suspend - Full Rate Suspend - Lost Device/Stolen …" at bounding box center [247, 214] width 50 height 10
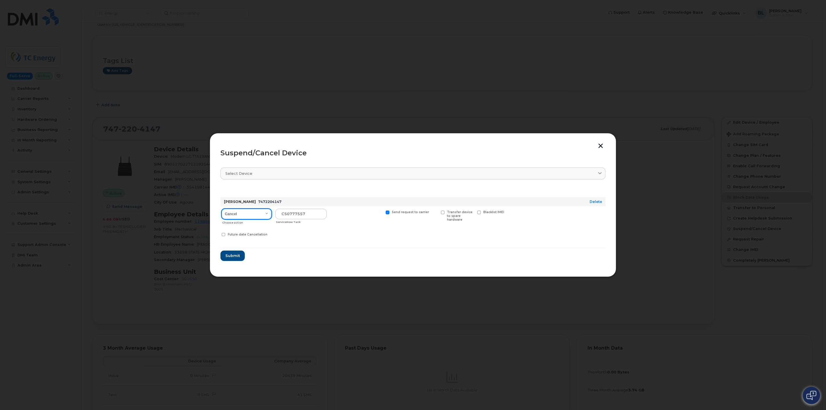
select select "[object Object]"
click at [222, 209] on select "Cancel Suspend - Reduced Rate Suspend - Full Rate Suspend - Lost Device/Stolen …" at bounding box center [247, 214] width 50 height 10
click at [236, 257] on span "Submit" at bounding box center [232, 256] width 15 height 6
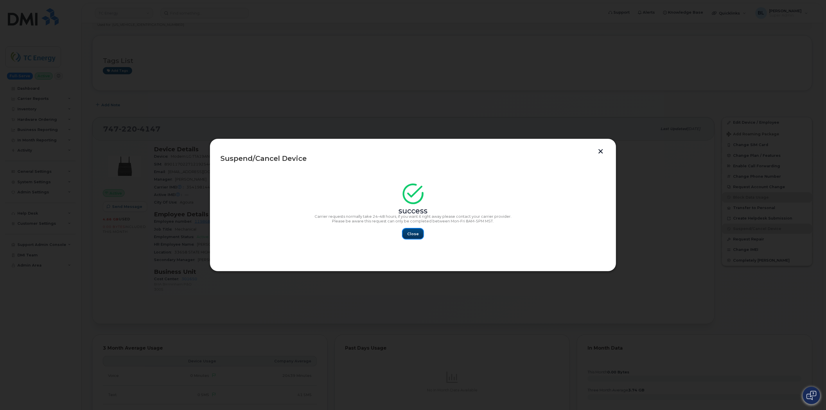
click at [410, 232] on span "Close" at bounding box center [413, 234] width 12 height 6
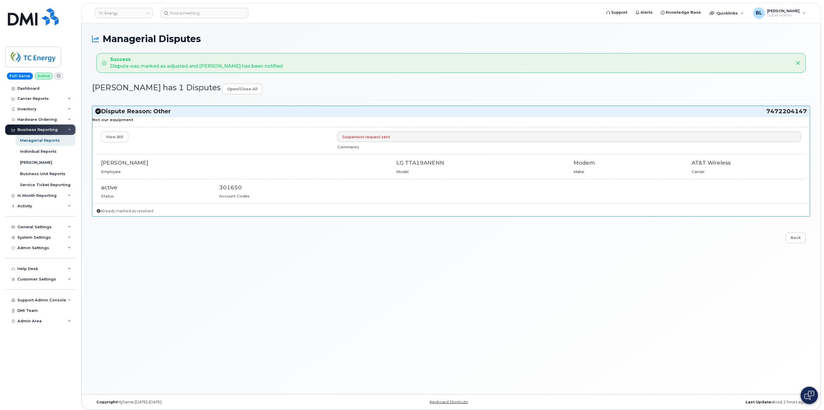
click at [197, 19] on header "TC Energy Support Alerts Knowledge Base Quicklinks Suspend / Cancel Device Chan…" at bounding box center [451, 13] width 740 height 20
click at [204, 10] on input at bounding box center [205, 13] width 88 height 10
paste input "4034668974"
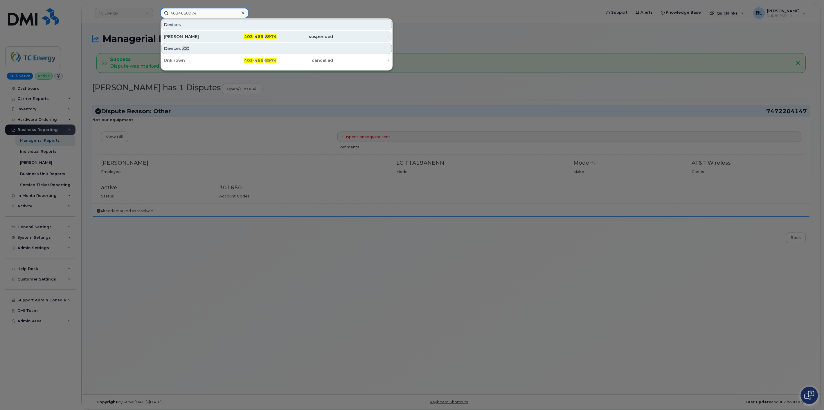
type input "4034668974"
click at [333, 32] on div "suspended" at bounding box center [361, 36] width 57 height 10
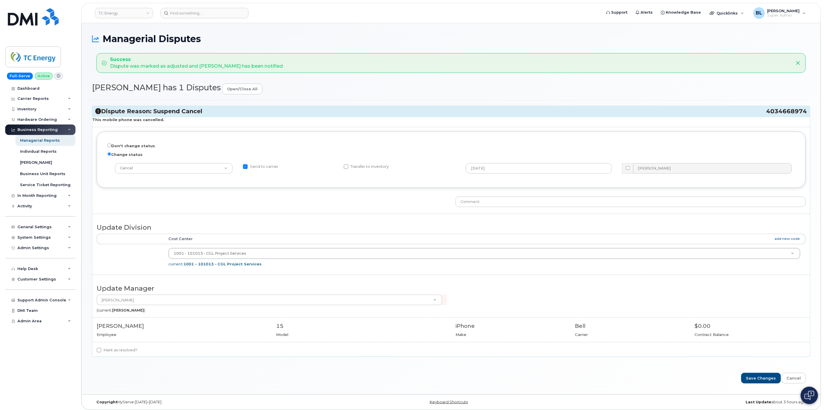
drag, startPoint x: 763, startPoint y: 110, endPoint x: 806, endPoint y: 114, distance: 43.4
click at [806, 114] on h3 "Dispute Reason: Suspend Cancel 4034668974" at bounding box center [451, 111] width 712 height 8
copy h3 "4034668974"
click at [126, 346] on div "This mobile phone was cancelled. Don't change status Change status -- choose ac…" at bounding box center [451, 237] width 718 height 240
click at [123, 352] on label "Mark as resolved?" at bounding box center [117, 350] width 41 height 7
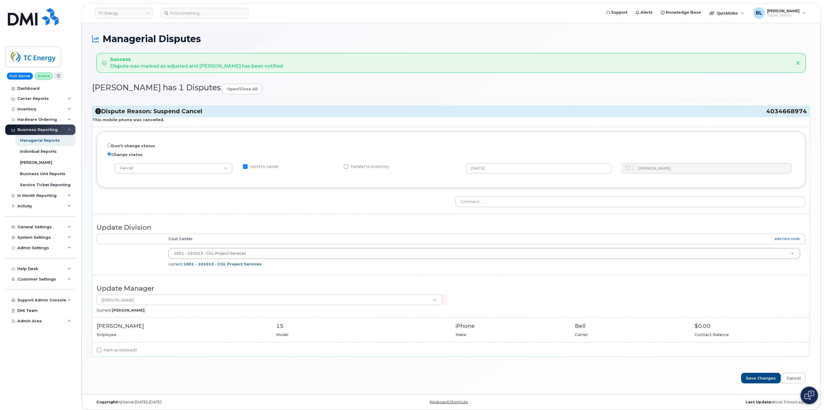
click at [101, 352] on input "Mark as resolved?" at bounding box center [99, 350] width 5 height 5
checkbox input "true"
click at [507, 201] on input "text" at bounding box center [631, 202] width 350 height 10
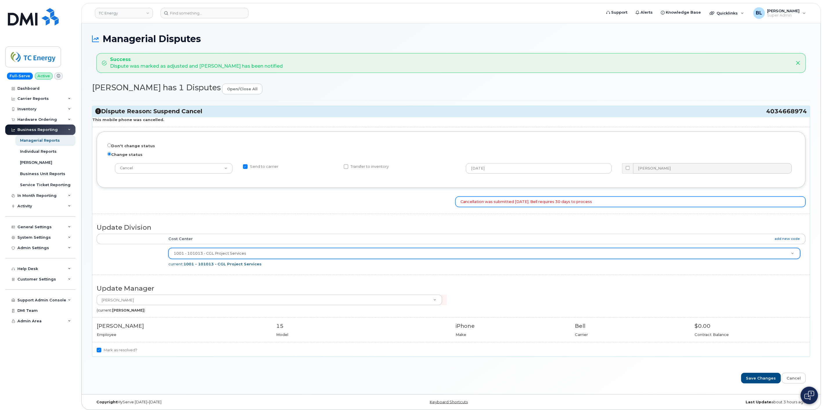
type input "Cancellation was submitted [DATE]. Bell requires 30 days to process"
click at [765, 378] on input "Save Changes" at bounding box center [761, 378] width 40 height 11
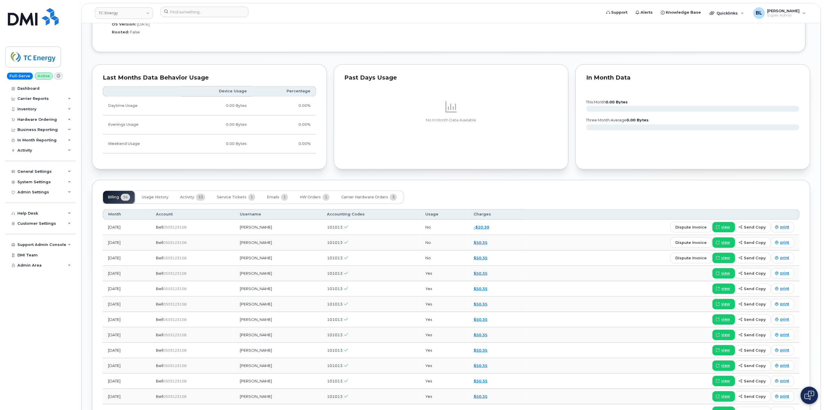
scroll to position [451, 0]
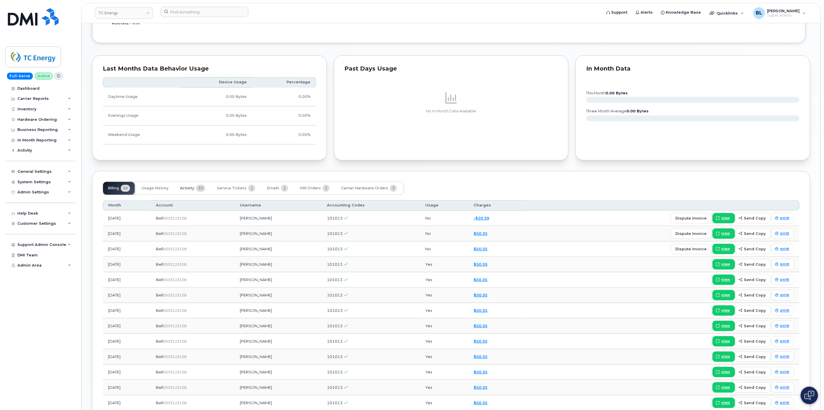
click at [190, 192] on button "Activity 53" at bounding box center [192, 188] width 35 height 13
